Goal: Find specific page/section: Find specific page/section

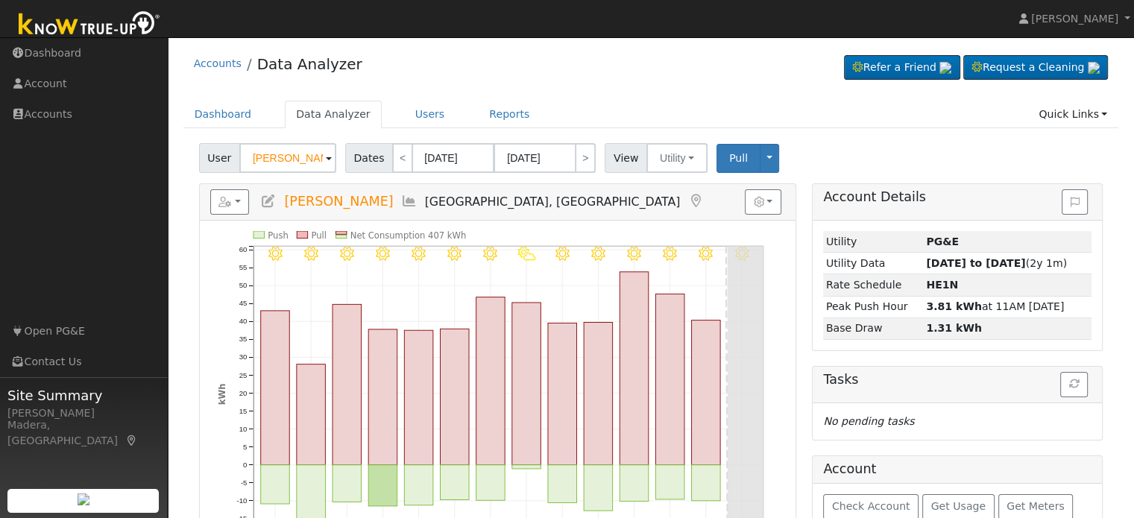
click at [986, 156] on div "User Sarah Lisitsin Account Default Account Default Account 3238 West Ellery Av…" at bounding box center [651, 155] width 910 height 35
click at [271, 160] on input "[PERSON_NAME]" at bounding box center [287, 158] width 97 height 30
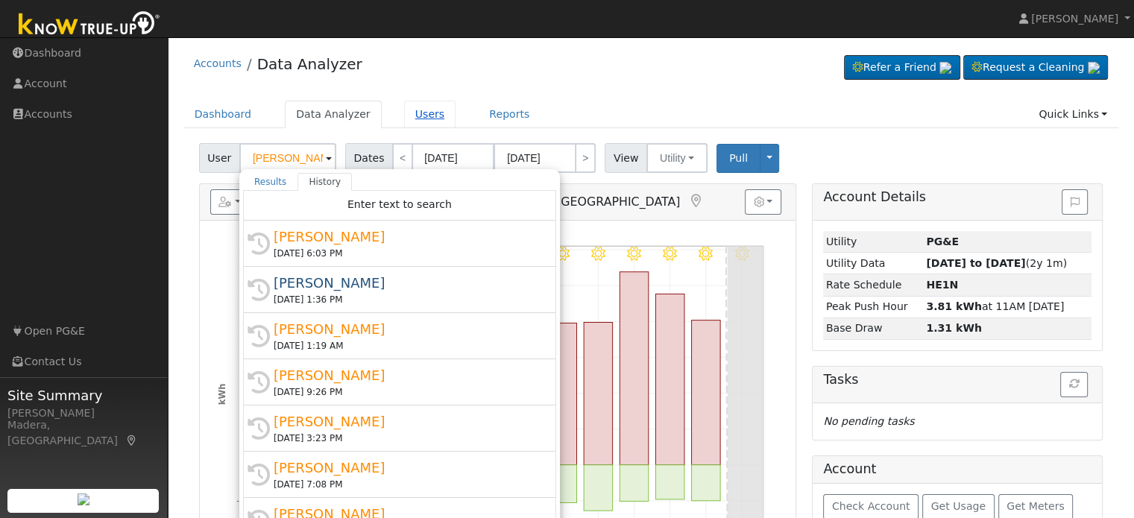
click at [417, 113] on link "Users" at bounding box center [430, 115] width 52 height 28
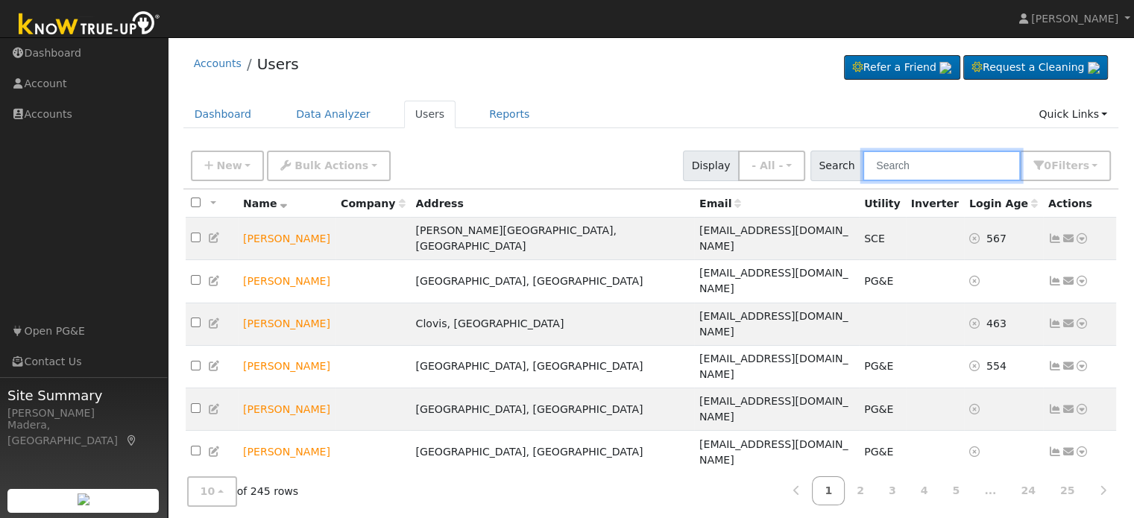
click at [957, 175] on input "text" at bounding box center [942, 166] width 158 height 31
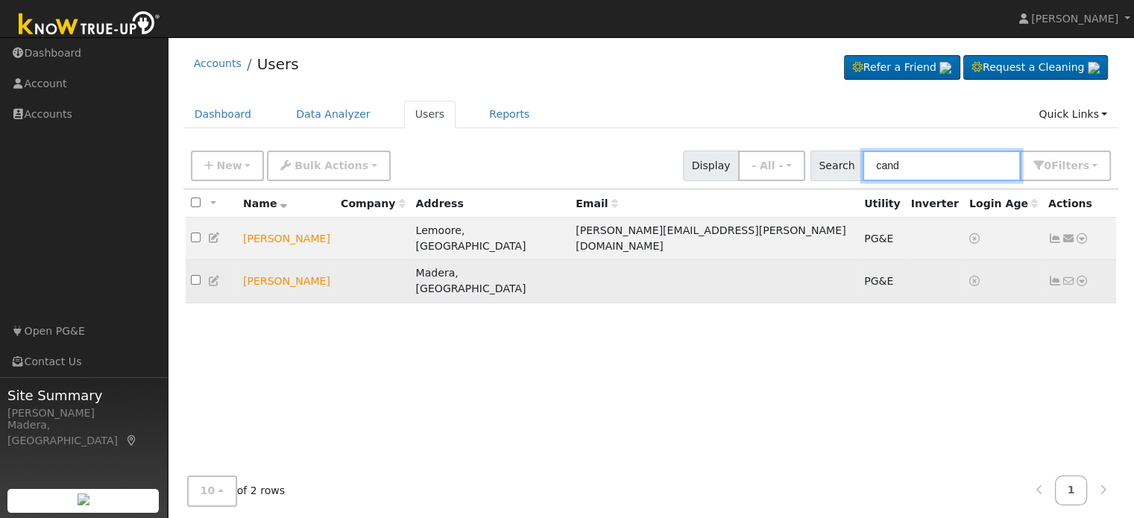
type input "cand"
click at [1079, 276] on icon at bounding box center [1081, 281] width 13 height 10
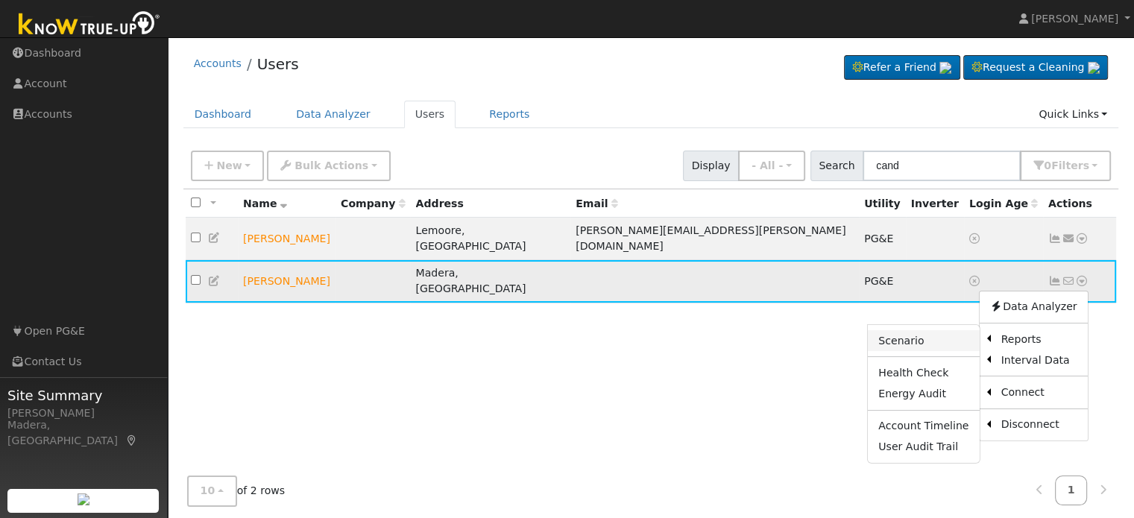
click at [947, 330] on link "Scenario" at bounding box center [923, 340] width 111 height 21
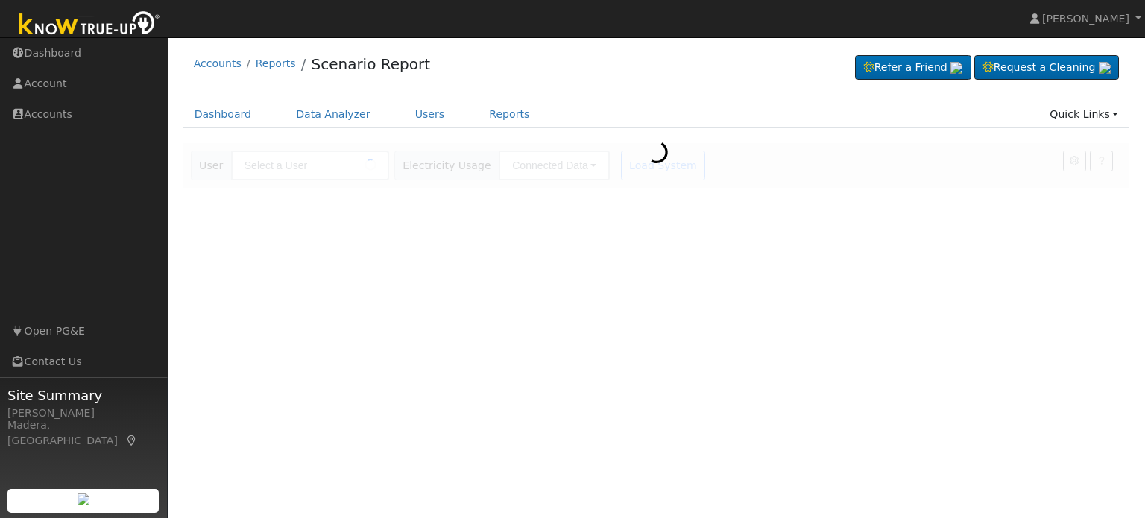
type input "[PERSON_NAME]"
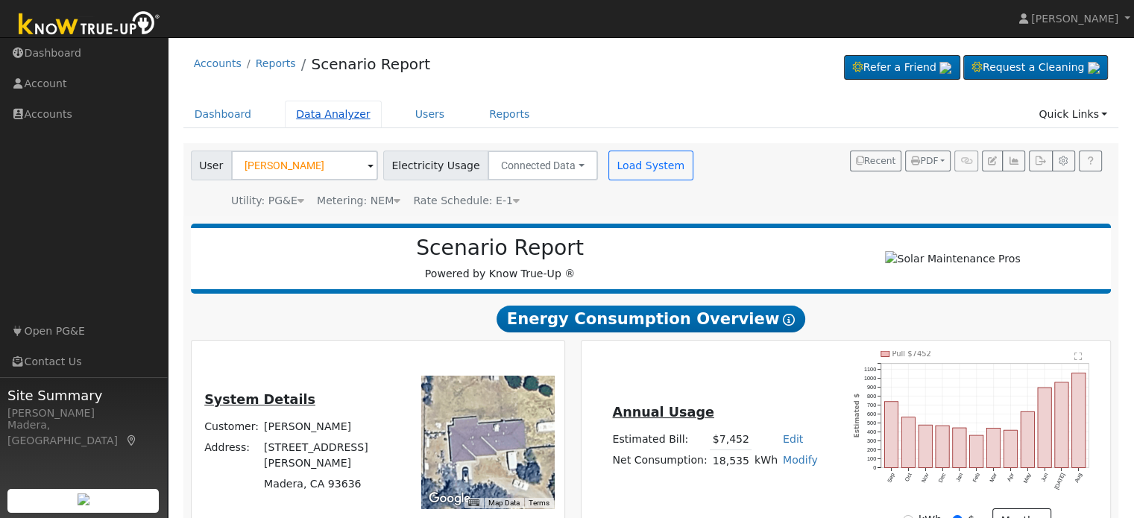
click at [319, 119] on link "Data Analyzer" at bounding box center [333, 115] width 97 height 28
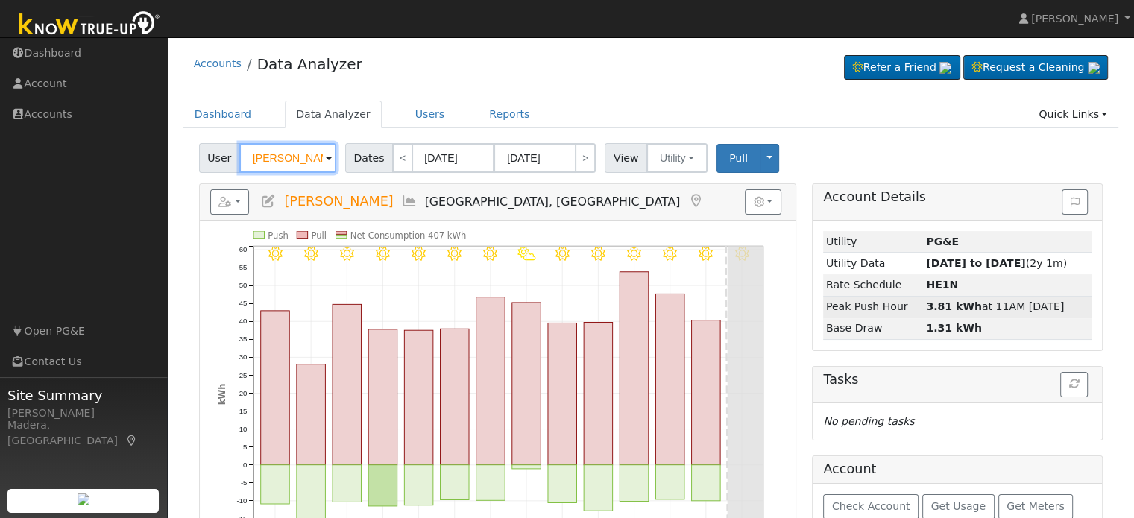
scroll to position [81, 0]
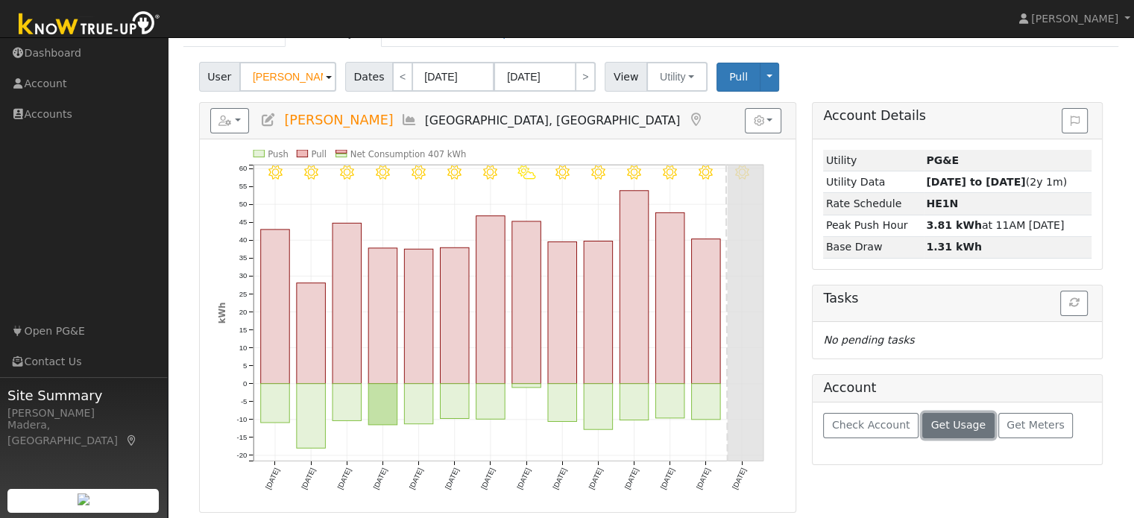
click at [957, 425] on span "Get Usage" at bounding box center [958, 425] width 54 height 12
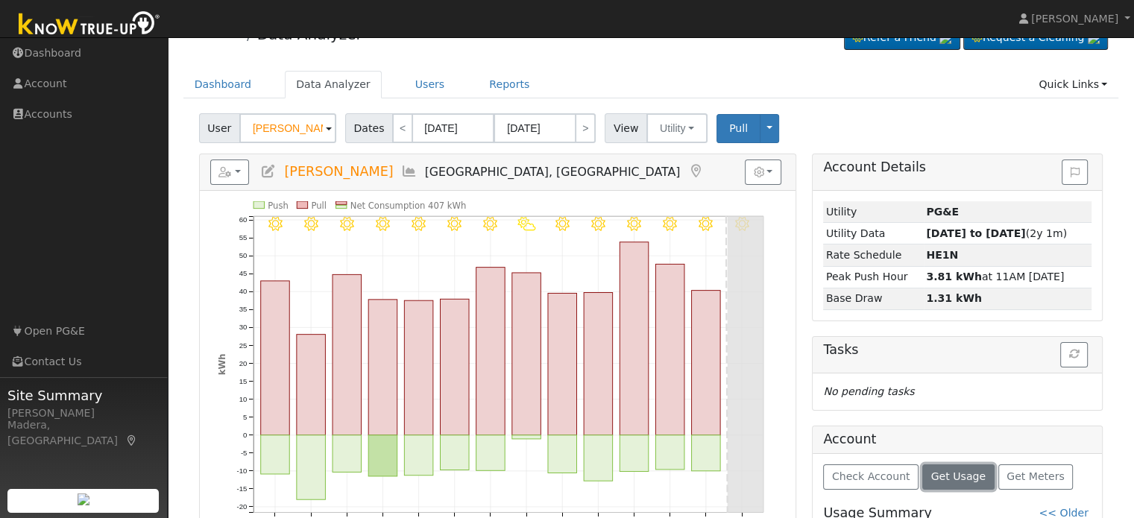
scroll to position [0, 0]
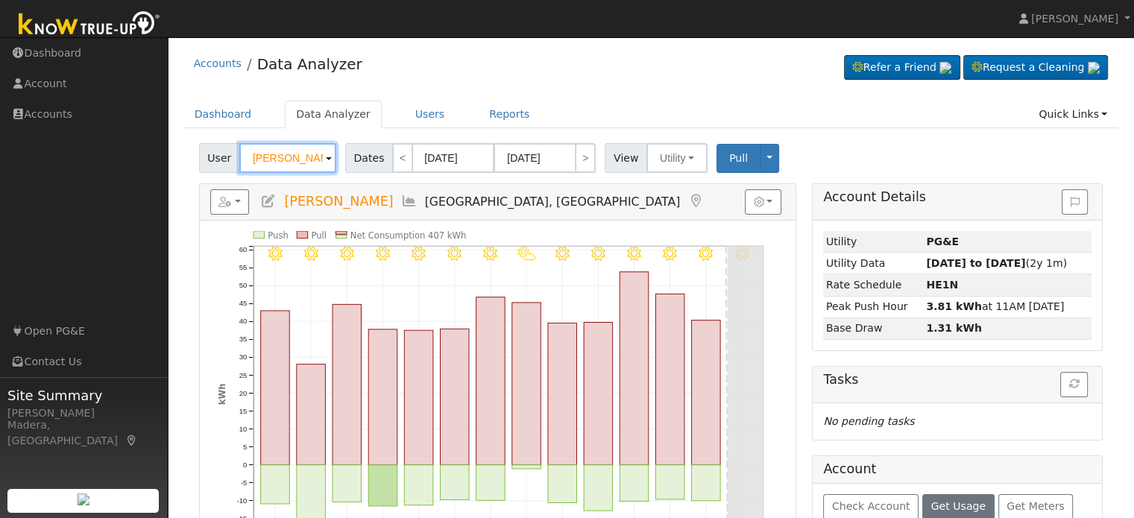
click at [280, 163] on input "[PERSON_NAME]" at bounding box center [287, 158] width 97 height 30
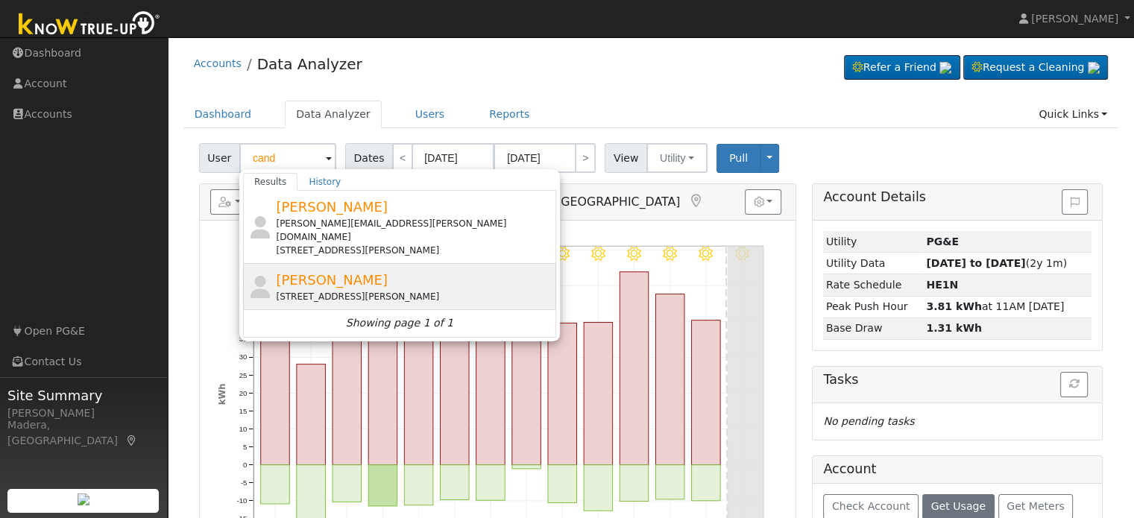
click at [355, 272] on span "[PERSON_NAME]" at bounding box center [332, 280] width 112 height 16
type input "[PERSON_NAME]"
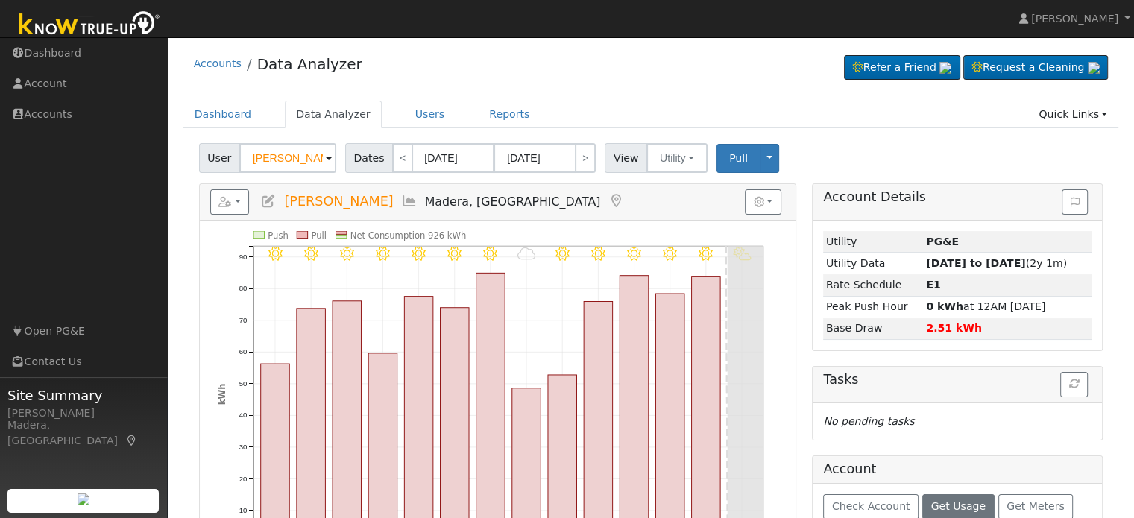
scroll to position [81, 0]
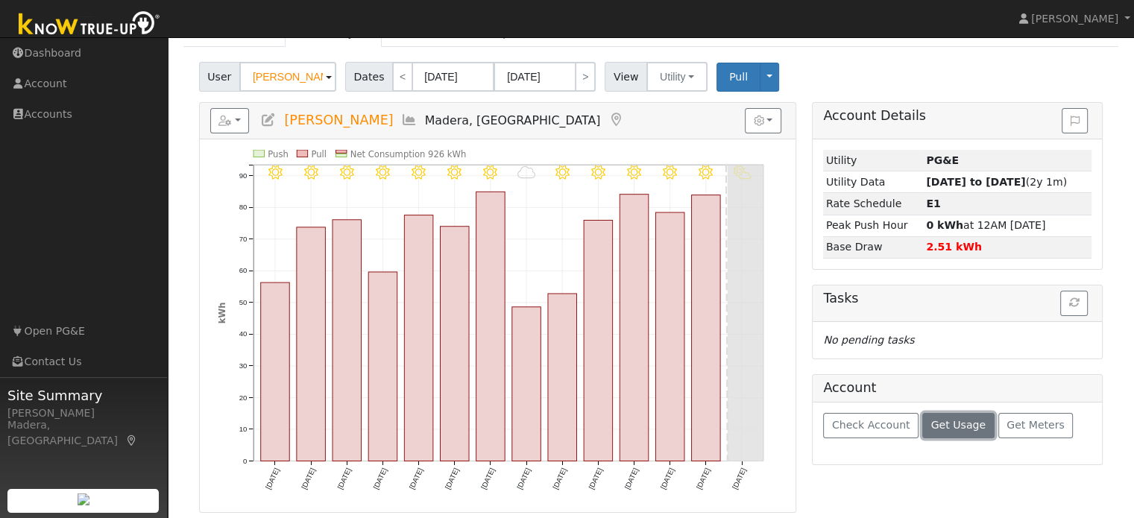
click at [963, 428] on span "Get Usage" at bounding box center [958, 425] width 54 height 12
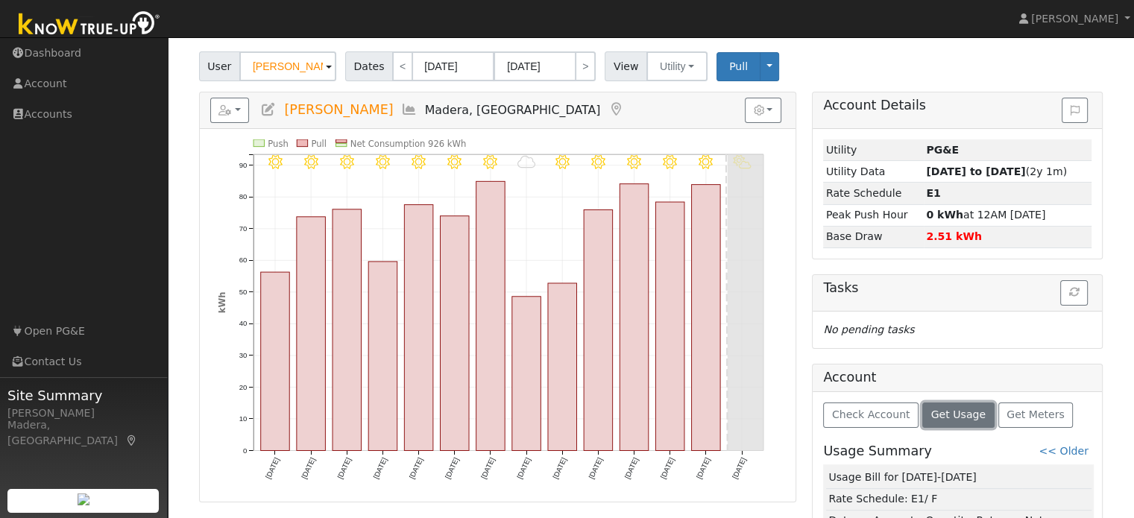
scroll to position [0, 0]
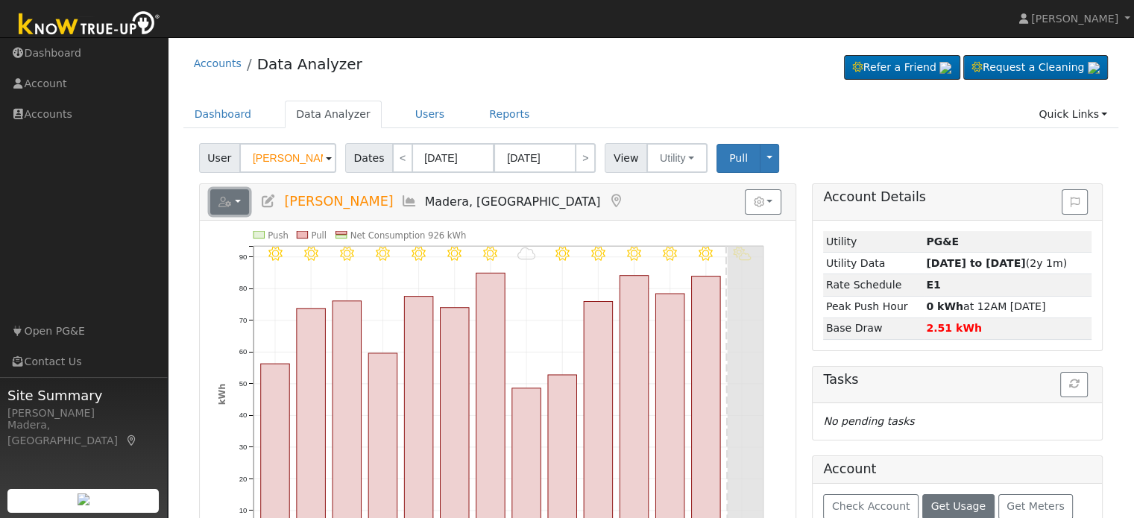
click at [224, 207] on icon "button" at bounding box center [224, 202] width 13 height 10
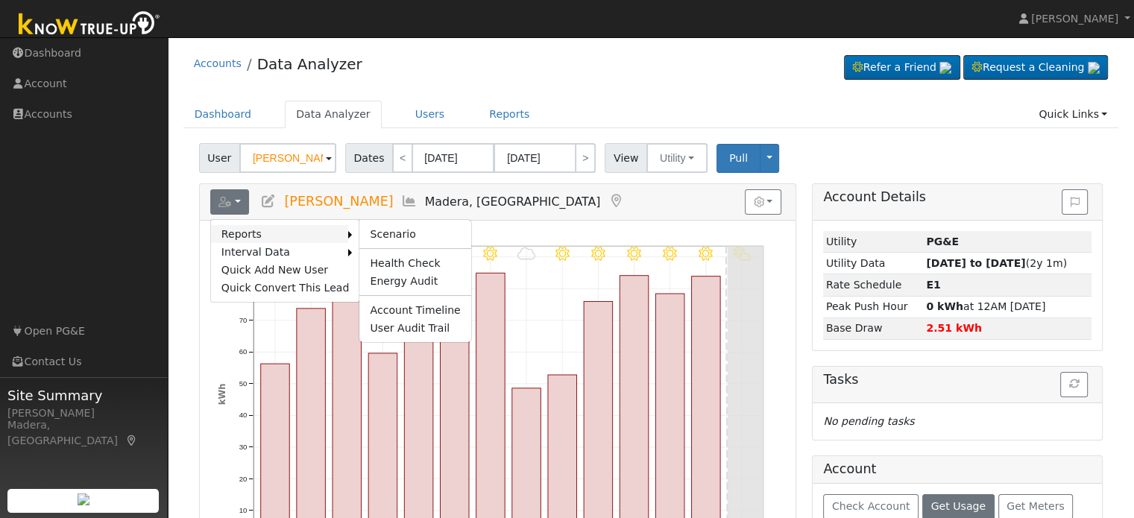
click at [250, 227] on link "Reports" at bounding box center [280, 234] width 138 height 18
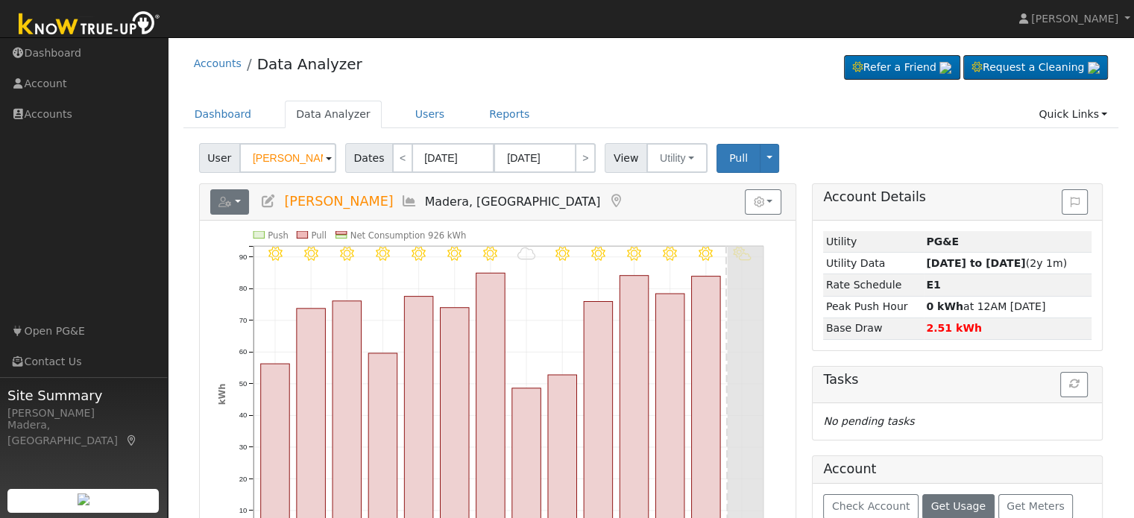
click at [227, 207] on icon "button" at bounding box center [224, 202] width 13 height 10
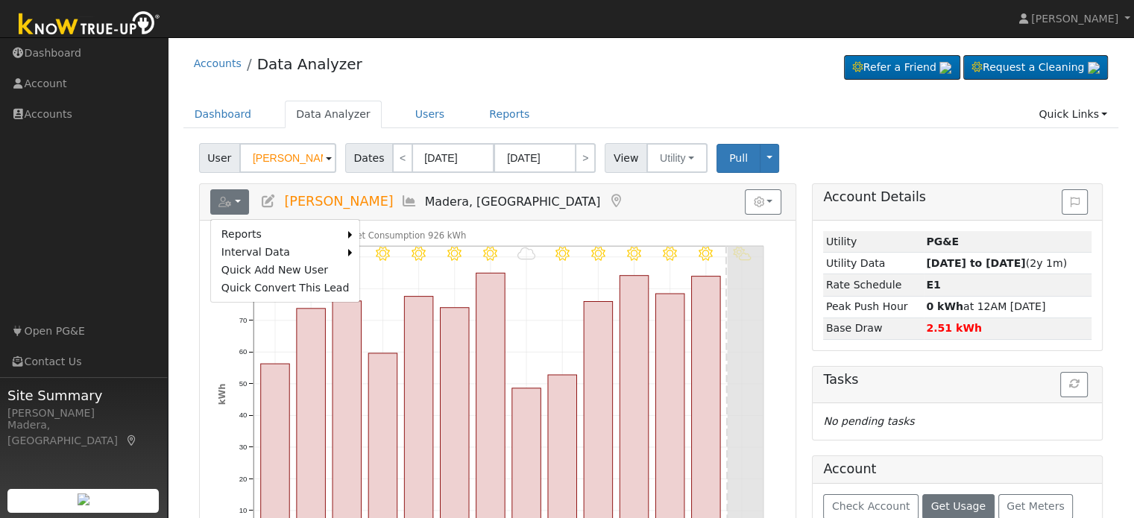
click at [186, 242] on div "User Candelario Salas Account Default Account Default Account 36799 Pauline Ave…" at bounding box center [651, 500] width 936 height 725
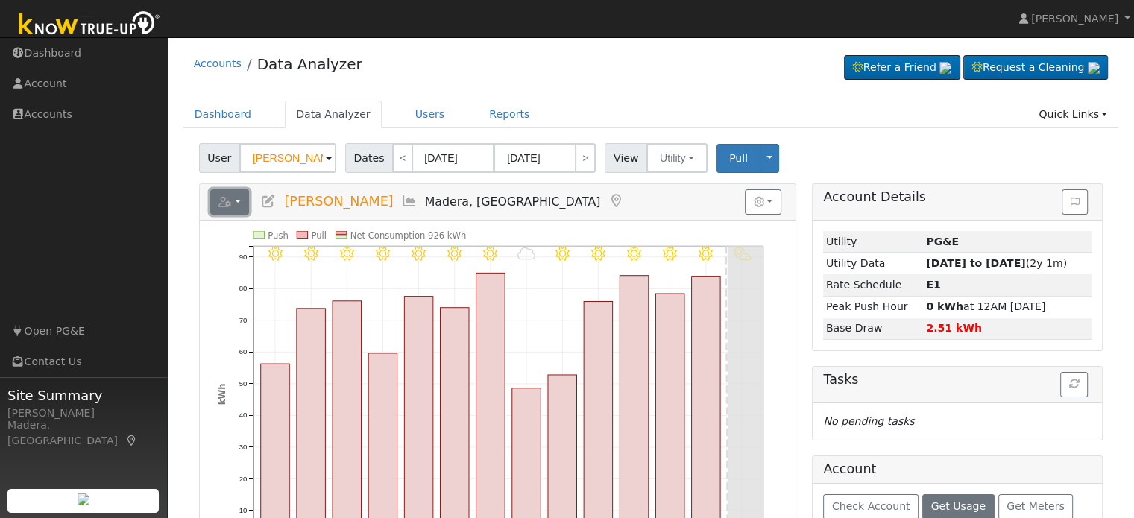
click at [236, 201] on button "button" at bounding box center [230, 201] width 40 height 25
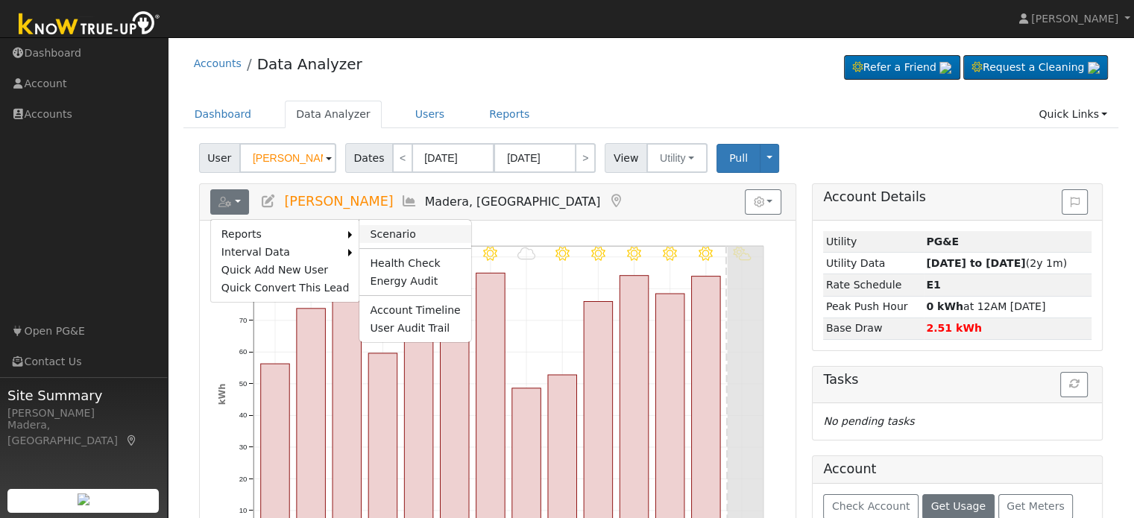
click at [380, 230] on link "Scenario" at bounding box center [414, 234] width 111 height 18
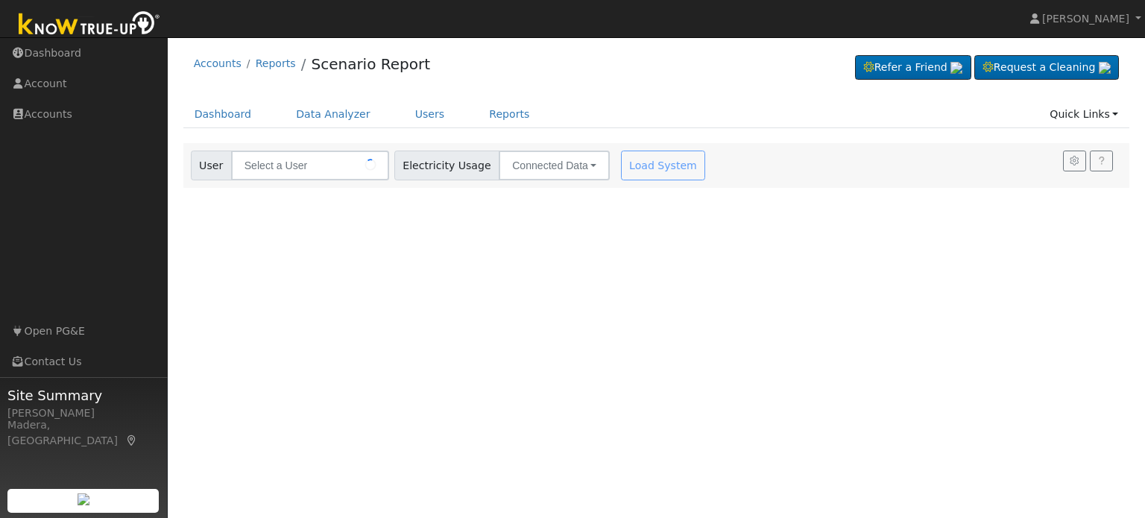
type input "[PERSON_NAME]"
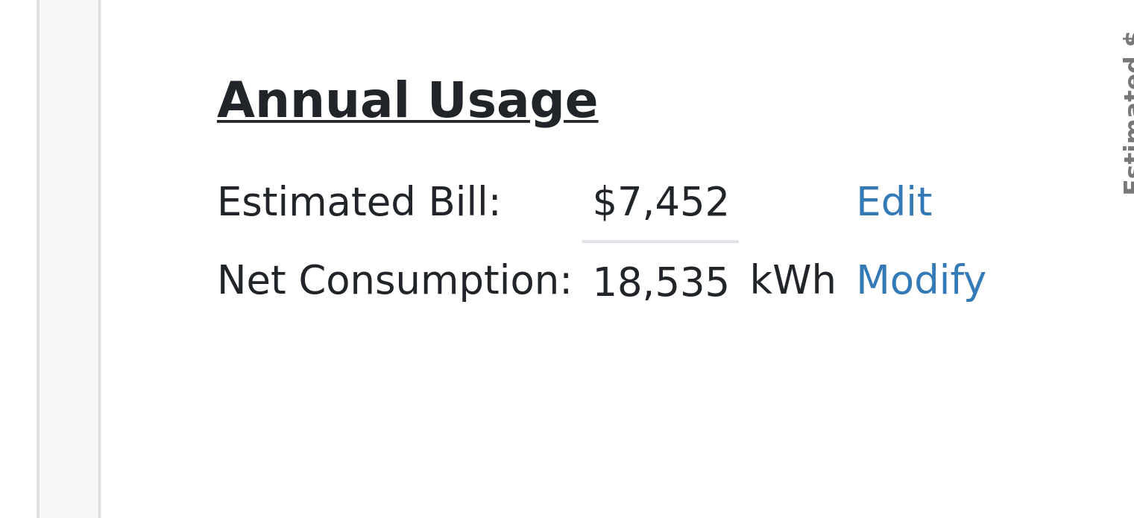
scroll to position [45, 0]
